Goal: Use online tool/utility: Use online tool/utility

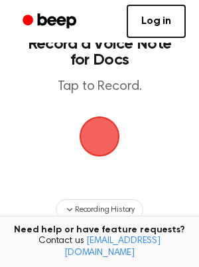
scroll to position [50, 0]
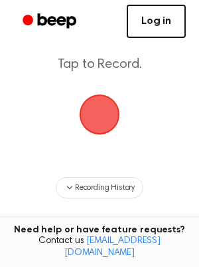
click at [150, 25] on link "Log in" at bounding box center [156, 21] width 59 height 33
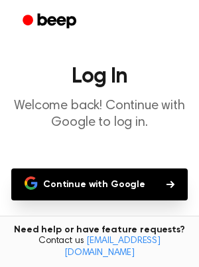
scroll to position [23, 0]
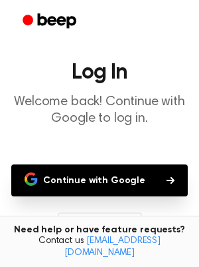
click at [124, 176] on button "Continue with Google" at bounding box center [99, 180] width 177 height 32
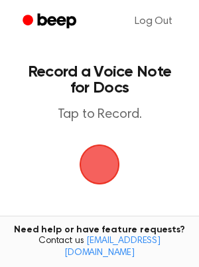
click at [107, 161] on span "button" at bounding box center [99, 164] width 49 height 49
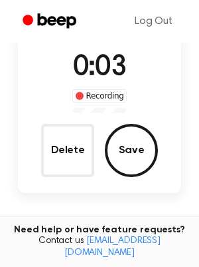
scroll to position [101, 0]
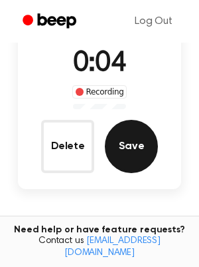
click at [126, 149] on button "Save" at bounding box center [131, 146] width 53 height 53
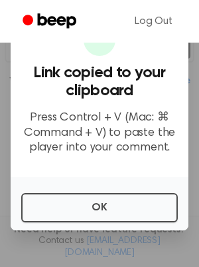
scroll to position [215, 0]
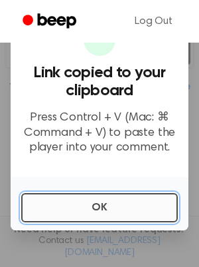
click at [119, 211] on button "OK" at bounding box center [99, 207] width 157 height 29
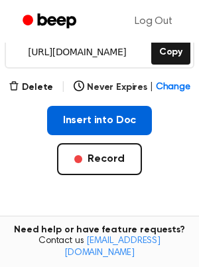
click at [104, 120] on button "Insert into Doc" at bounding box center [100, 120] width 106 height 29
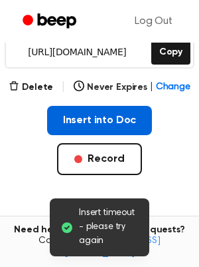
click at [104, 120] on button "Insert into Doc" at bounding box center [100, 120] width 106 height 29
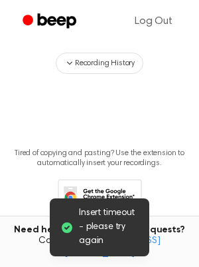
scroll to position [419, 0]
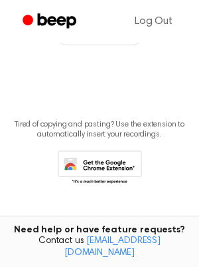
click at [107, 167] on icon at bounding box center [100, 168] width 84 height 37
